Goal: Task Accomplishment & Management: Manage account settings

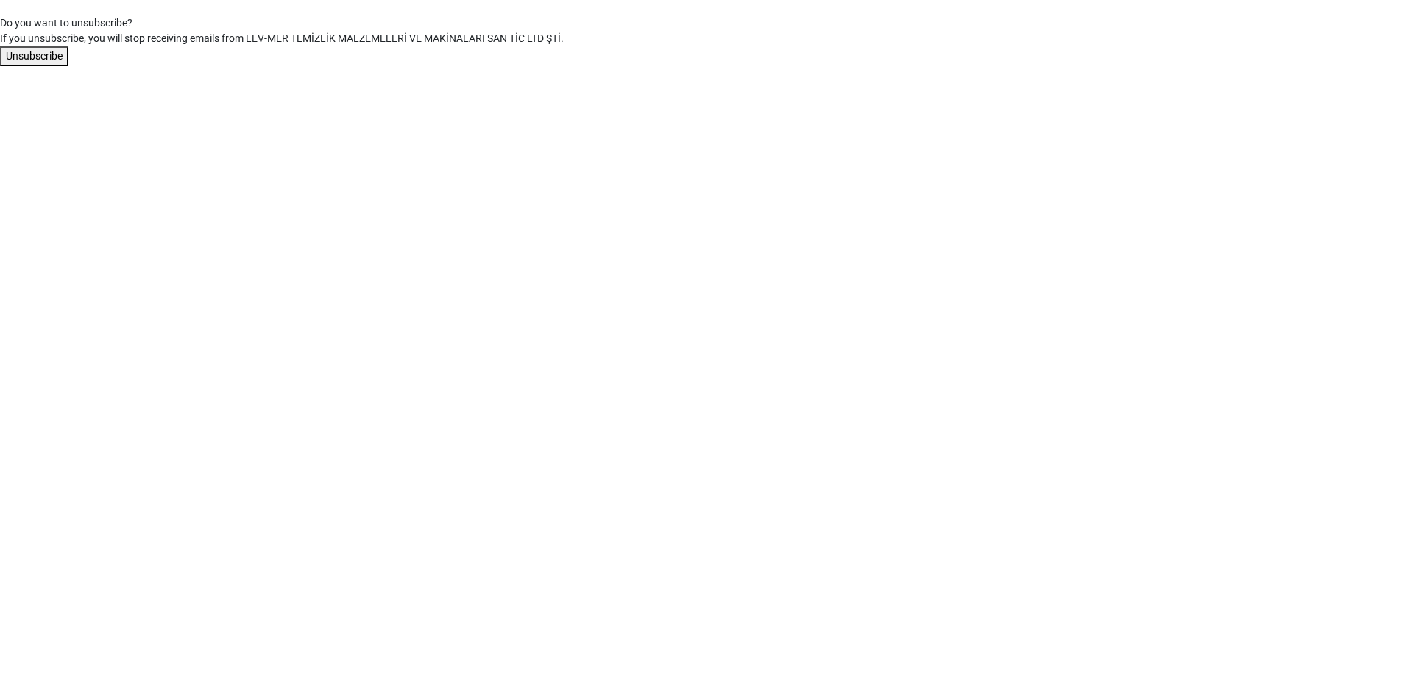
click at [52, 52] on button "Unsubscribe" at bounding box center [34, 56] width 68 height 20
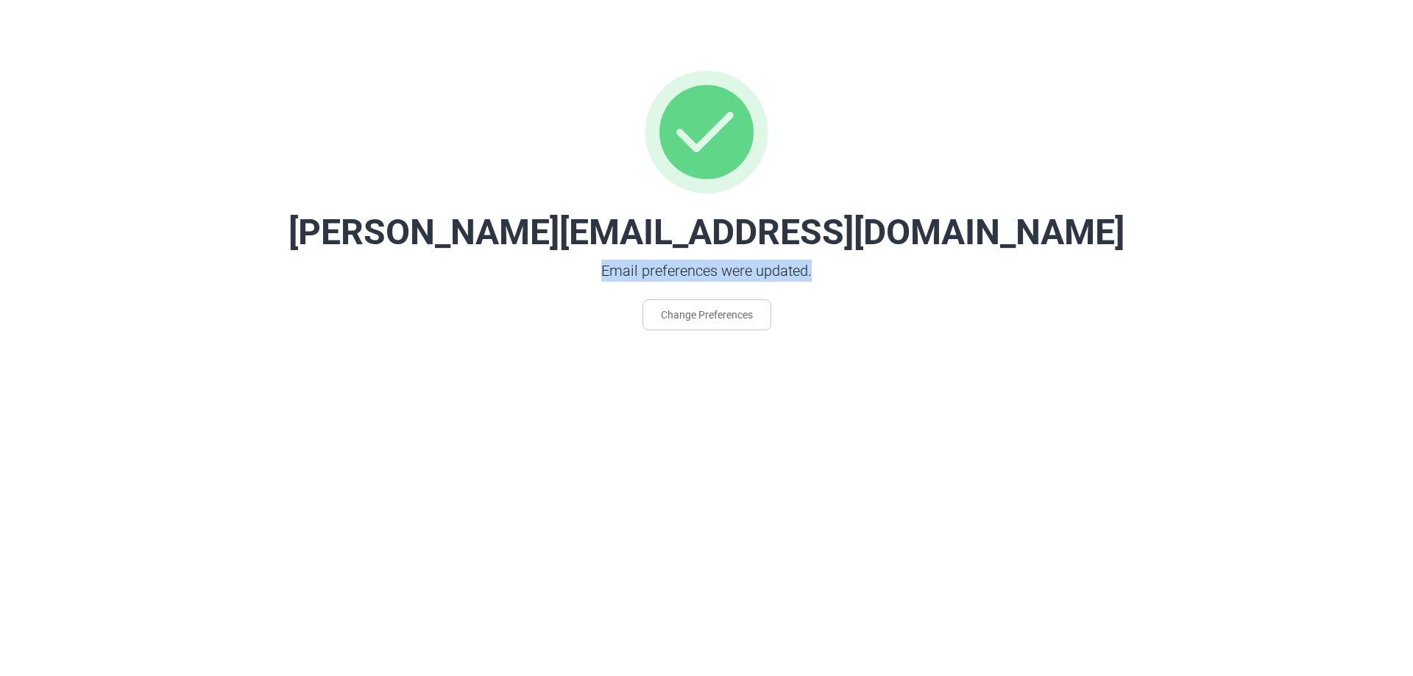
drag, startPoint x: 599, startPoint y: 269, endPoint x: 841, endPoint y: 283, distance: 242.5
click at [841, 283] on div "Email preferences were updated. Change Preferences" at bounding box center [706, 295] width 689 height 71
copy p "Email preferences were updated."
